Goal: Transaction & Acquisition: Purchase product/service

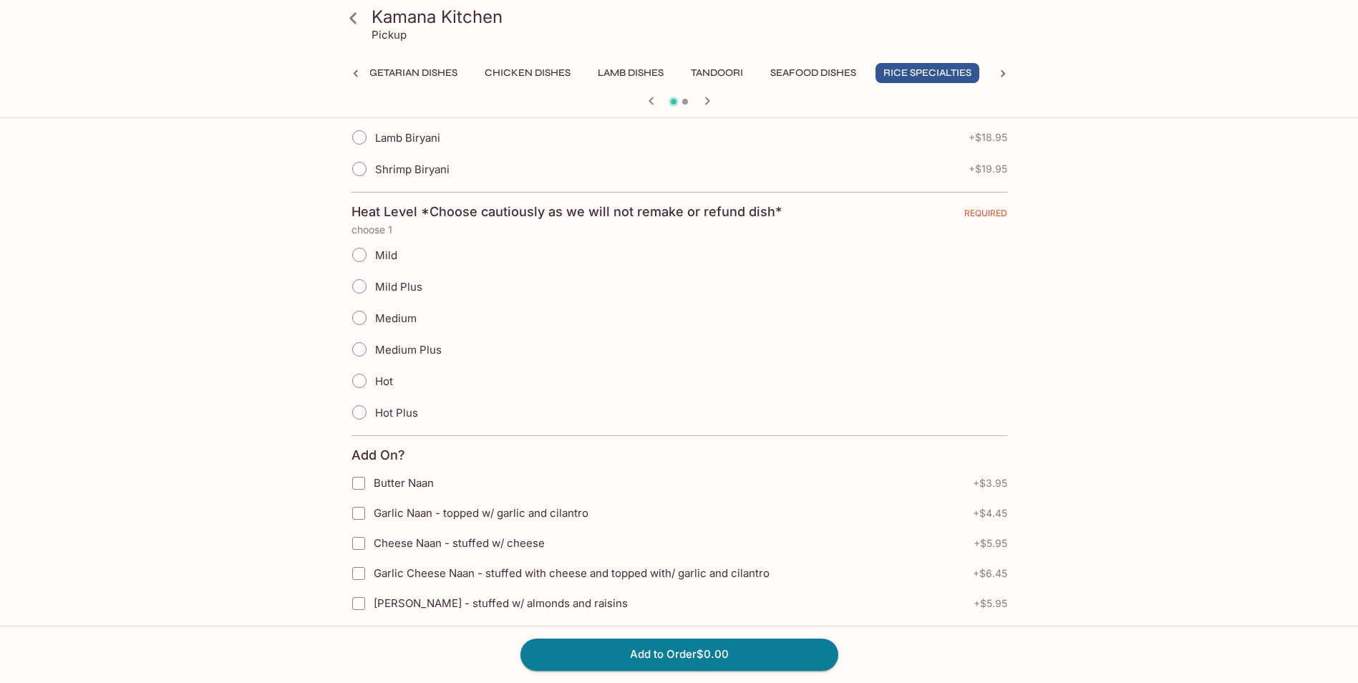
scroll to position [286, 0]
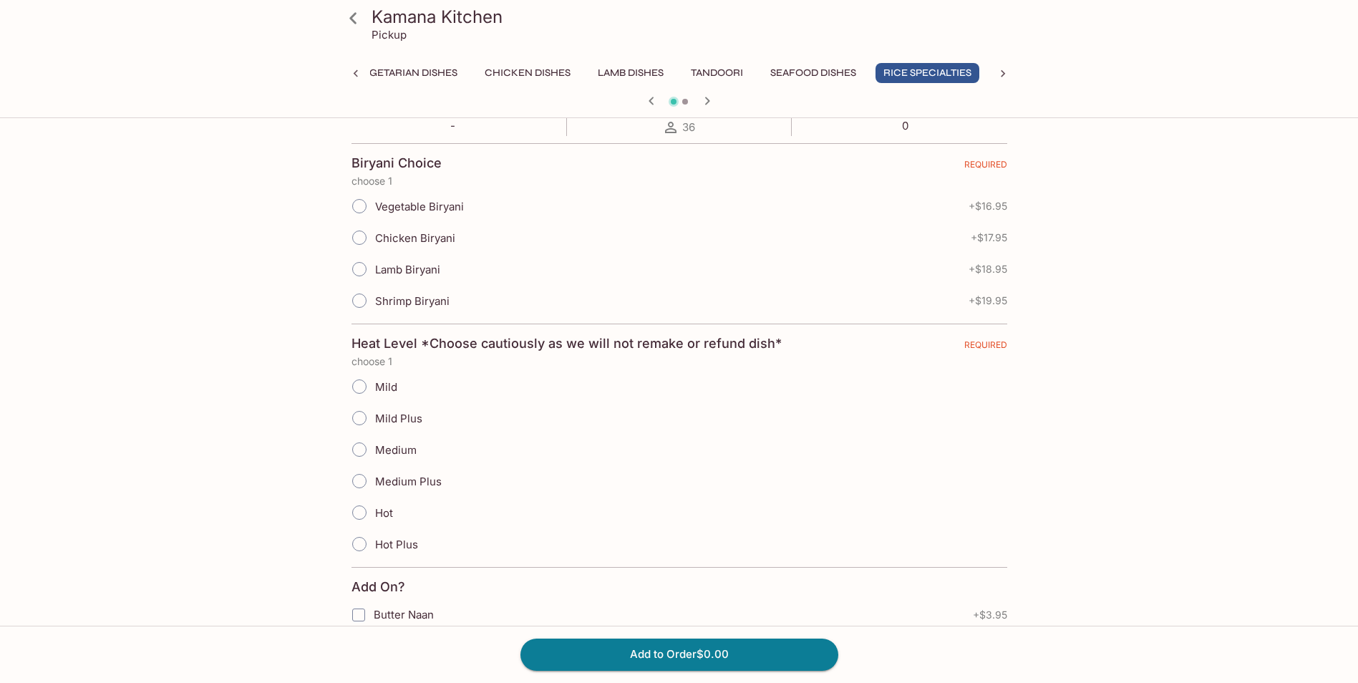
click at [743, 470] on div "Medium Plus" at bounding box center [679, 480] width 656 height 31
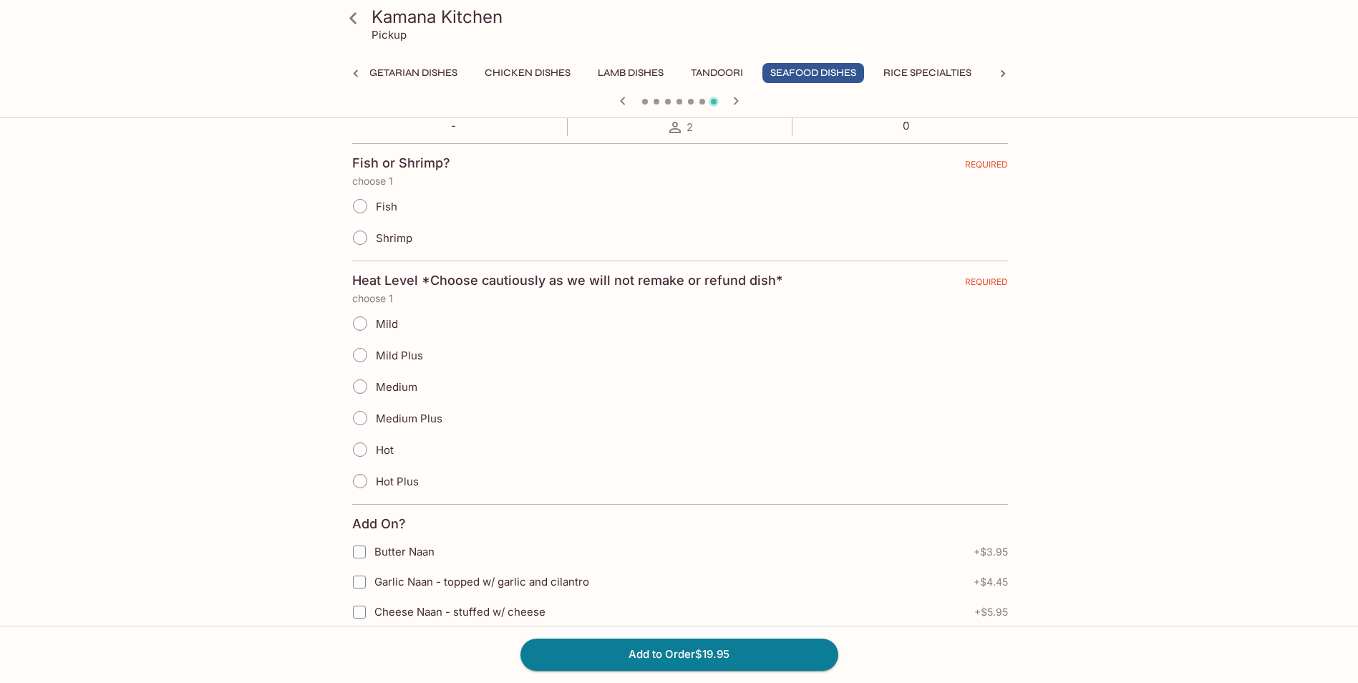
click at [710, 445] on div "Hot" at bounding box center [680, 449] width 656 height 31
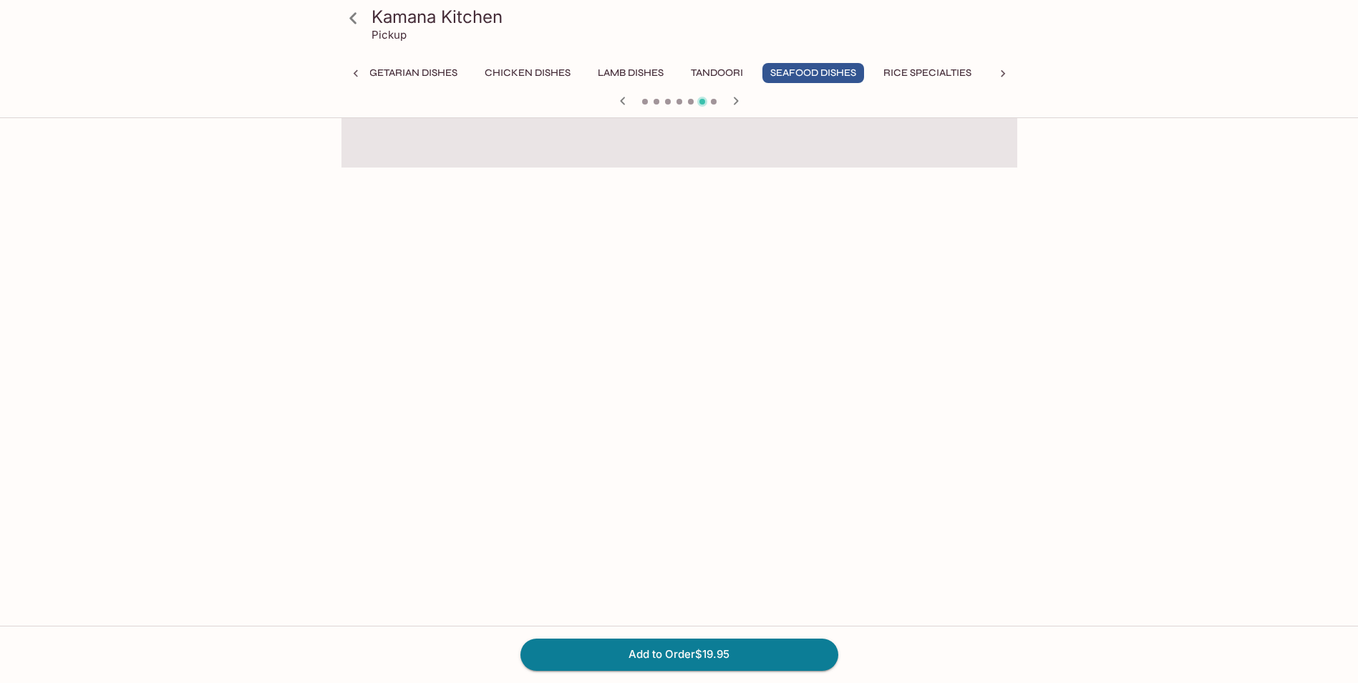
drag, startPoint x: 620, startPoint y: 100, endPoint x: 614, endPoint y: 112, distance: 13.4
click at [617, 104] on icon "button" at bounding box center [622, 100] width 17 height 17
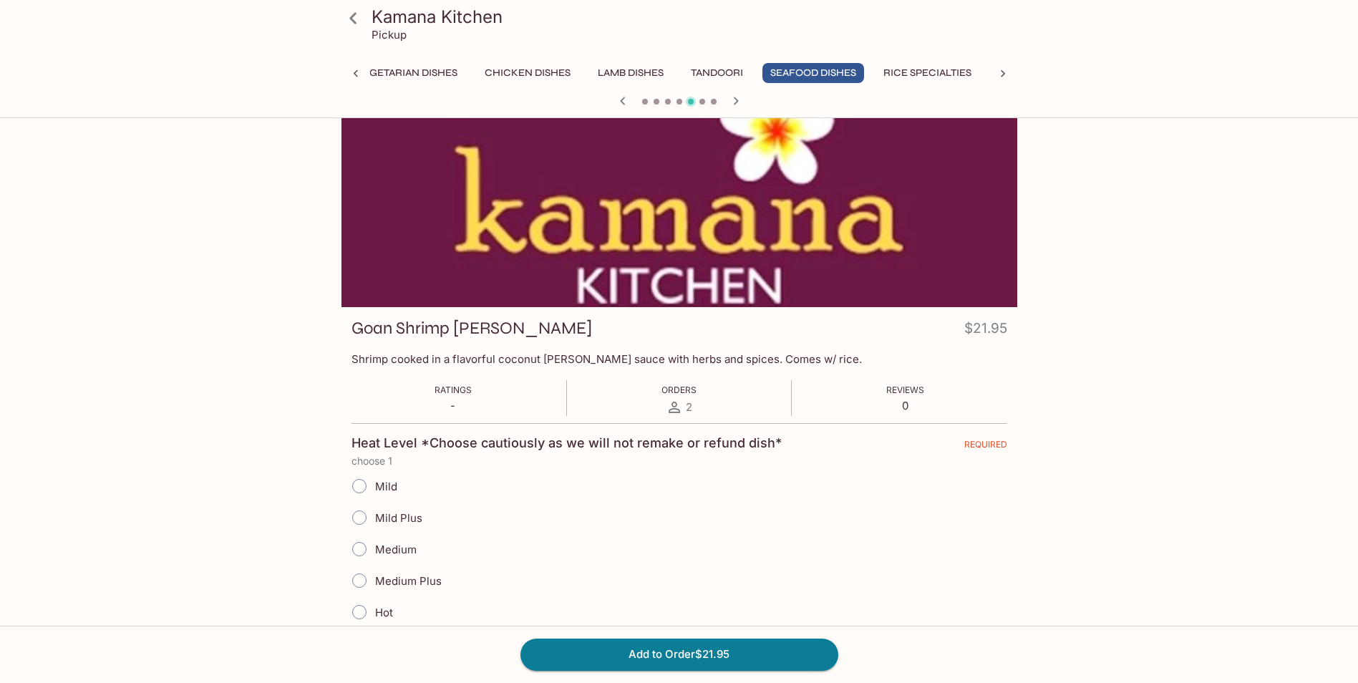
scroll to position [0, 0]
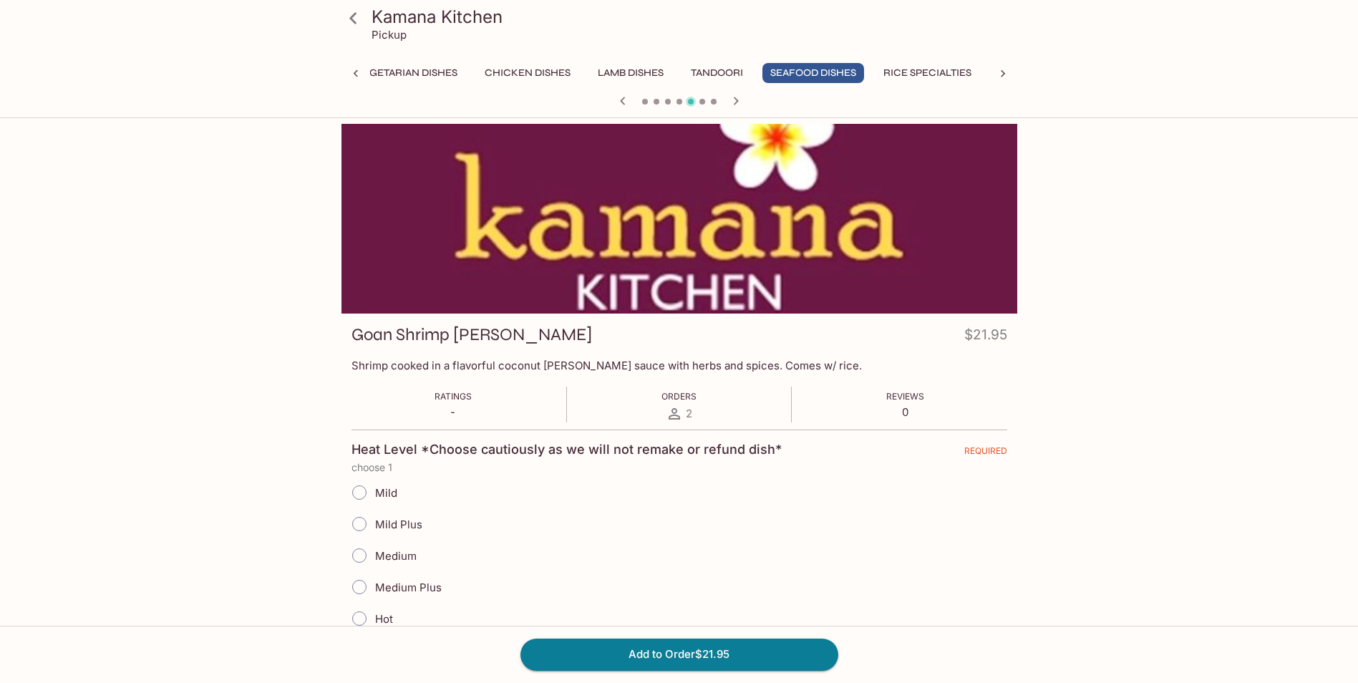
click at [722, 560] on div "Medium" at bounding box center [679, 555] width 656 height 31
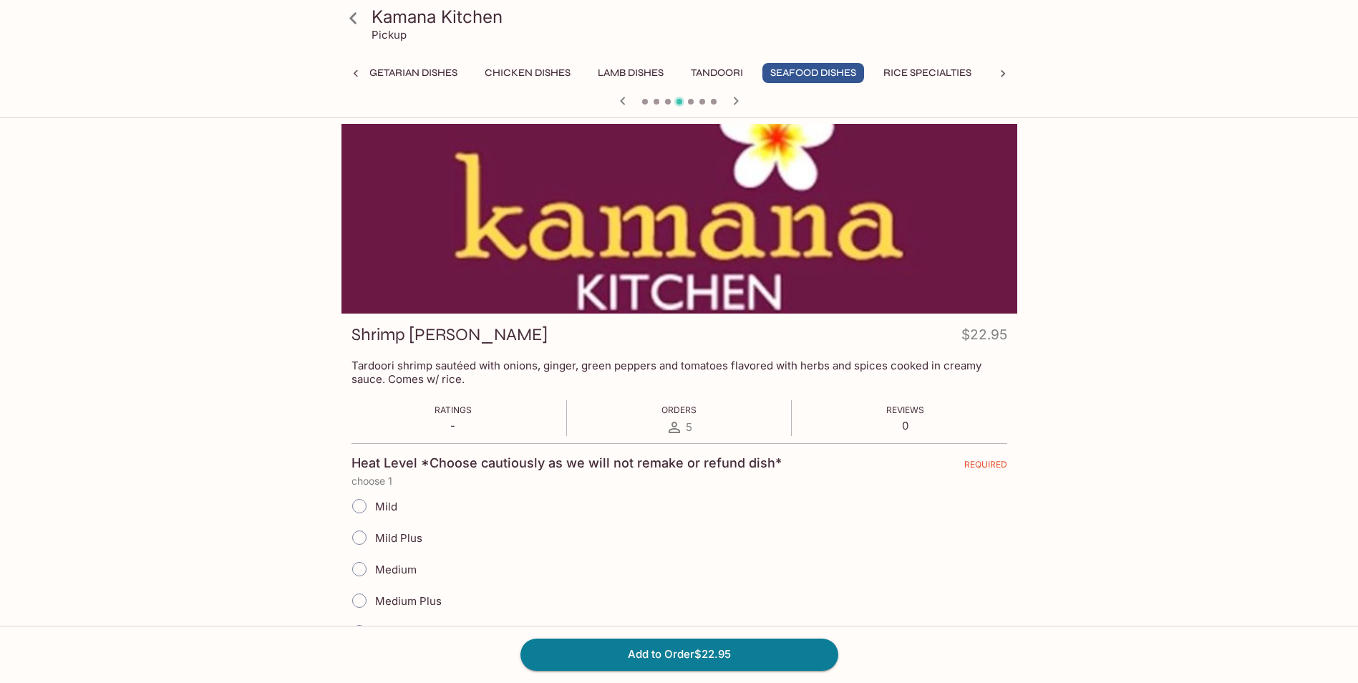
click at [709, 520] on div "Mild" at bounding box center [679, 505] width 656 height 31
click at [622, 101] on icon "button" at bounding box center [622, 100] width 17 height 17
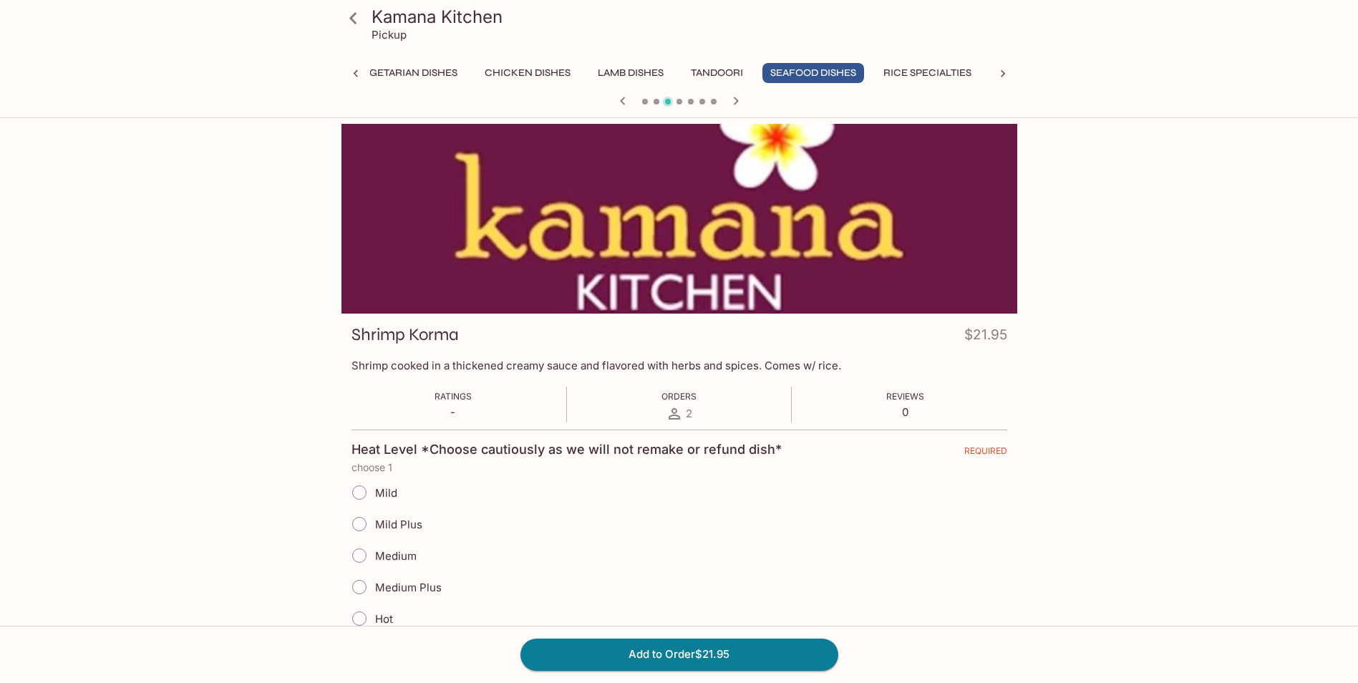
click at [617, 97] on icon "button" at bounding box center [622, 100] width 17 height 17
click at [621, 97] on icon "button" at bounding box center [622, 100] width 17 height 17
click at [619, 100] on icon "button" at bounding box center [622, 100] width 17 height 17
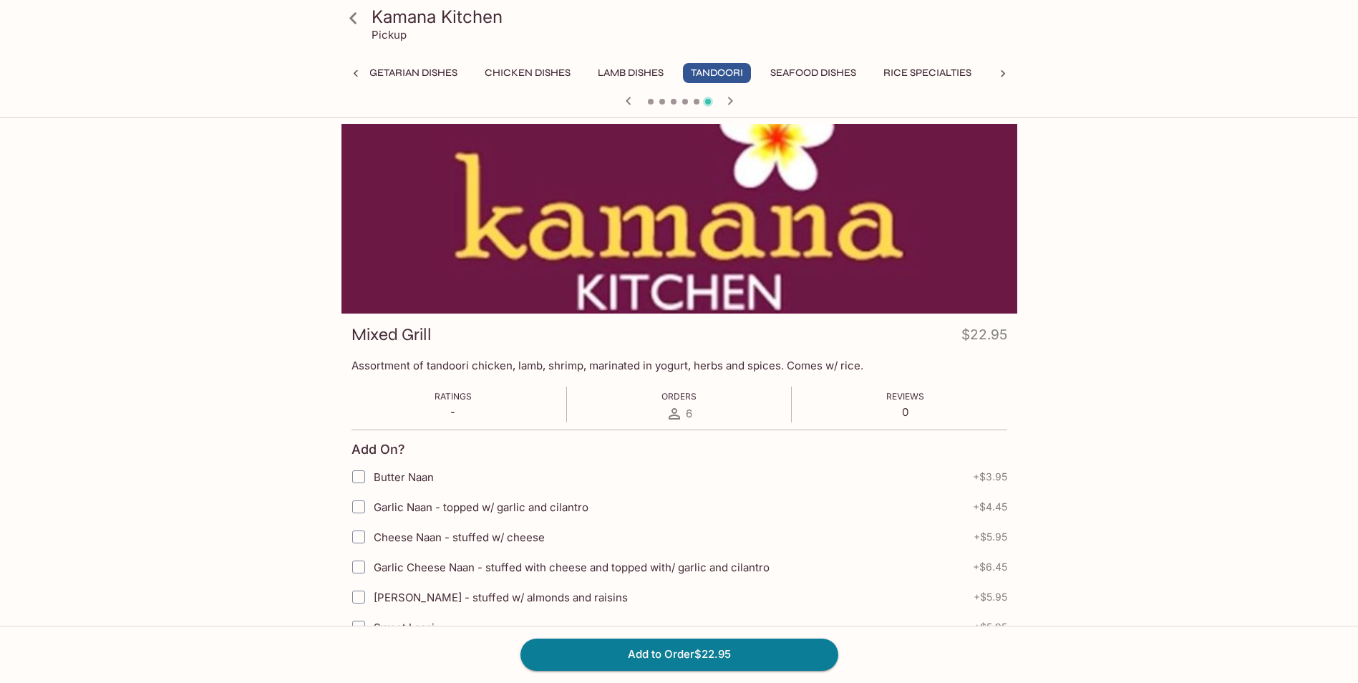
click at [948, 67] on button "Rice Specialties" at bounding box center [927, 73] width 104 height 20
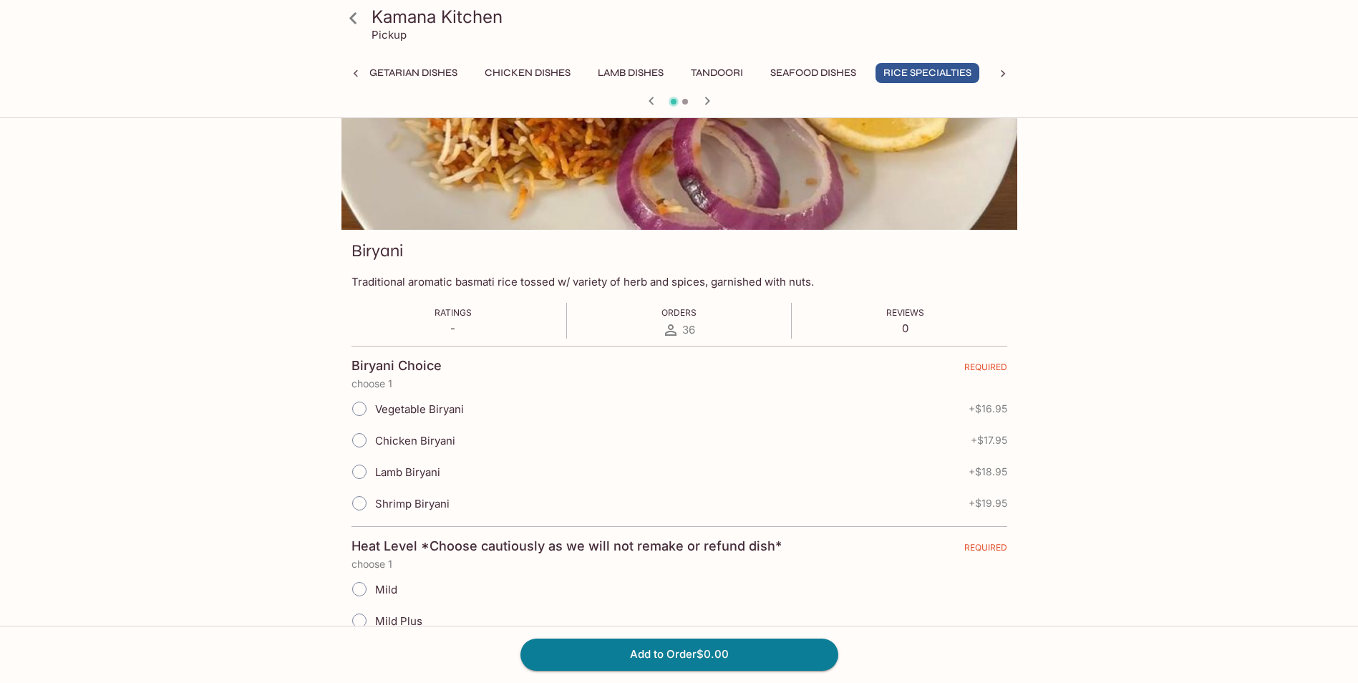
scroll to position [215, 0]
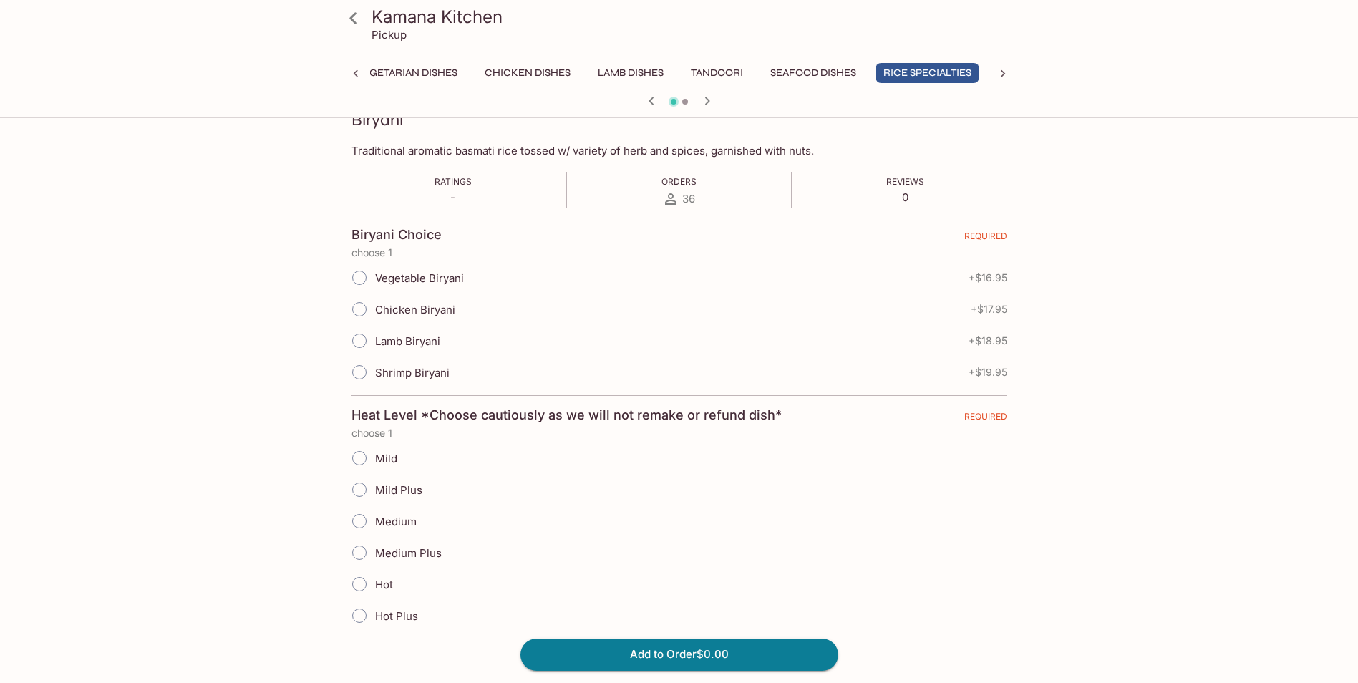
click at [375, 303] on span "Chicken Biryani" at bounding box center [415, 310] width 80 height 14
click at [374, 303] on input "Chicken Biryani" at bounding box center [359, 309] width 30 height 30
radio input "true"
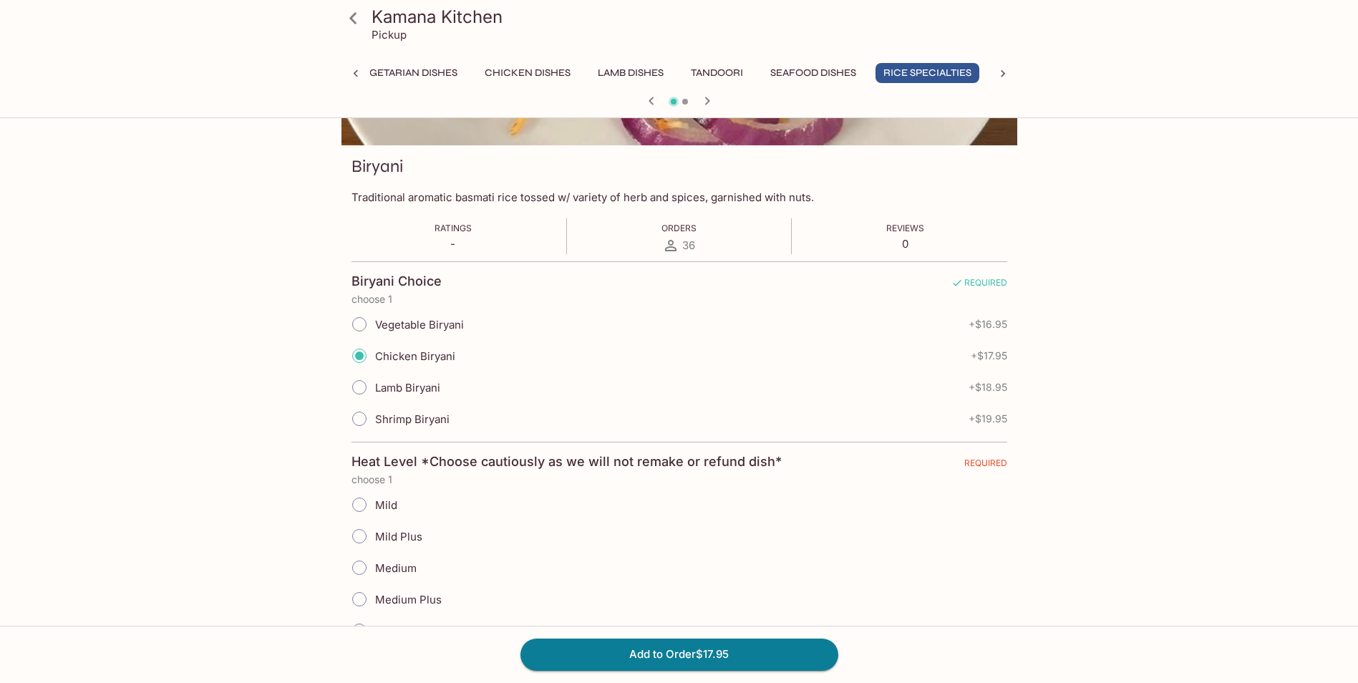
scroll to position [0, 0]
